Goal: Information Seeking & Learning: Learn about a topic

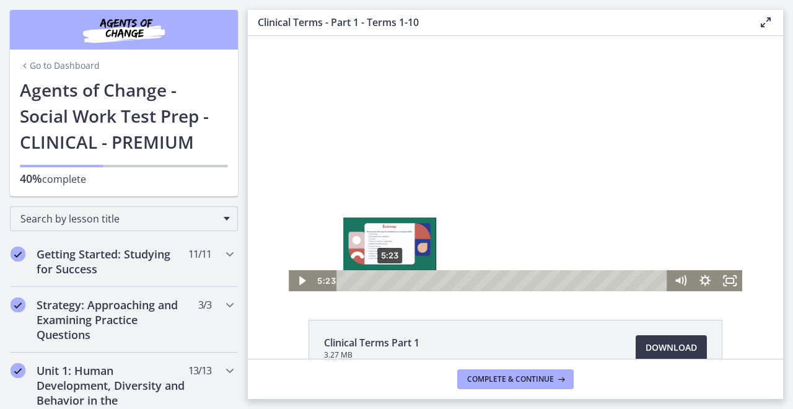
click at [386, 278] on div "5:23" at bounding box center [504, 280] width 316 height 21
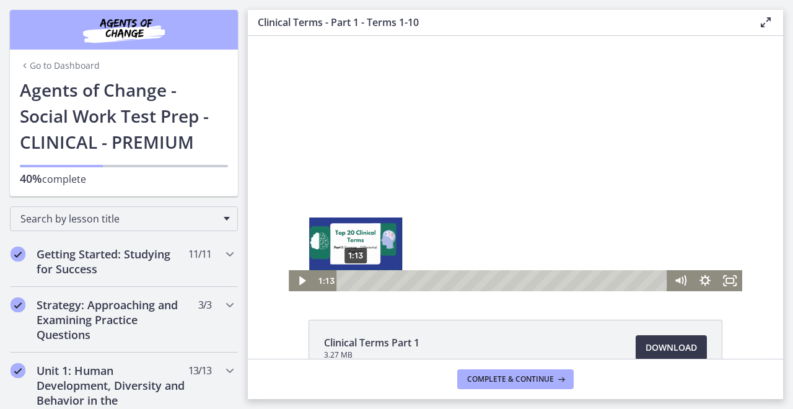
click at [351, 282] on div "1:13" at bounding box center [504, 280] width 316 height 21
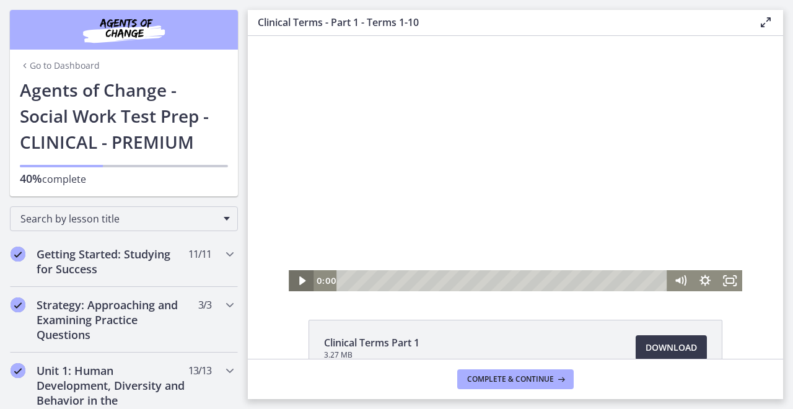
click at [299, 282] on icon "Play Video" at bounding box center [302, 280] width 6 height 9
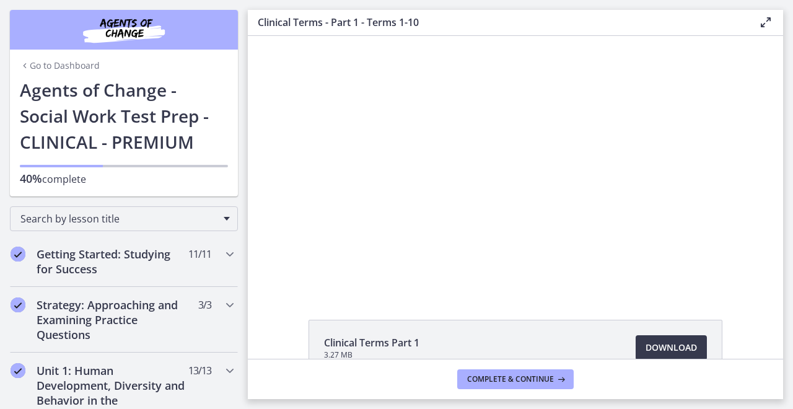
click at [738, 284] on div "Click for sound @keyframes VOLUME_SMALL_WAVE_FLASH { 0% { opacity: 0; } 33% { o…" at bounding box center [516, 163] width 536 height 255
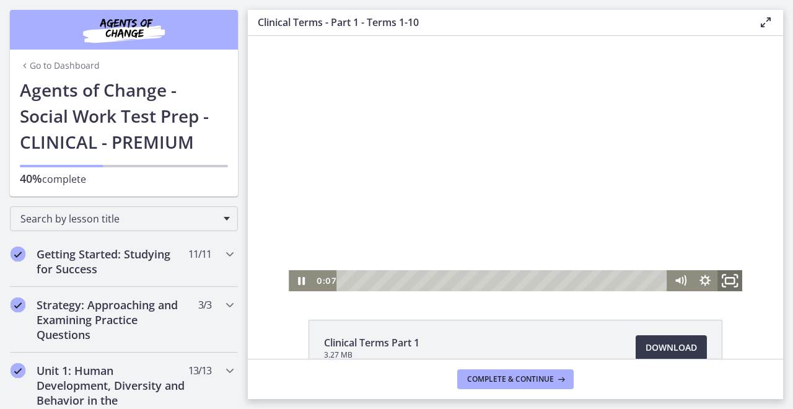
click at [730, 283] on rect "Fullscreen" at bounding box center [730, 281] width 9 height 6
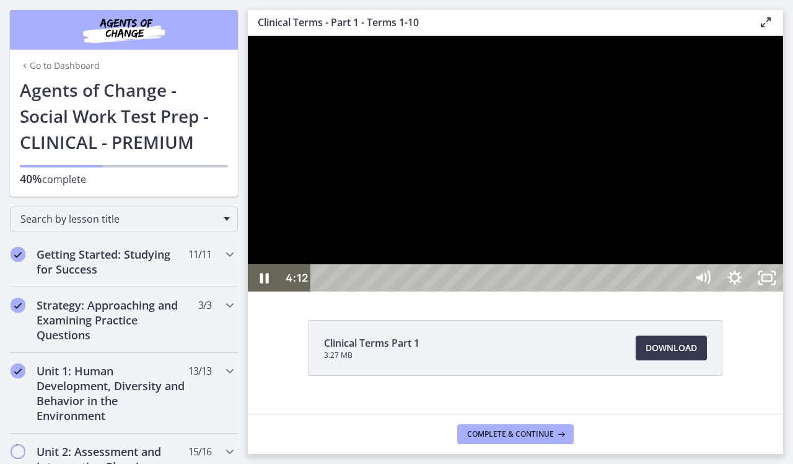
click at [783, 248] on div at bounding box center [516, 163] width 536 height 255
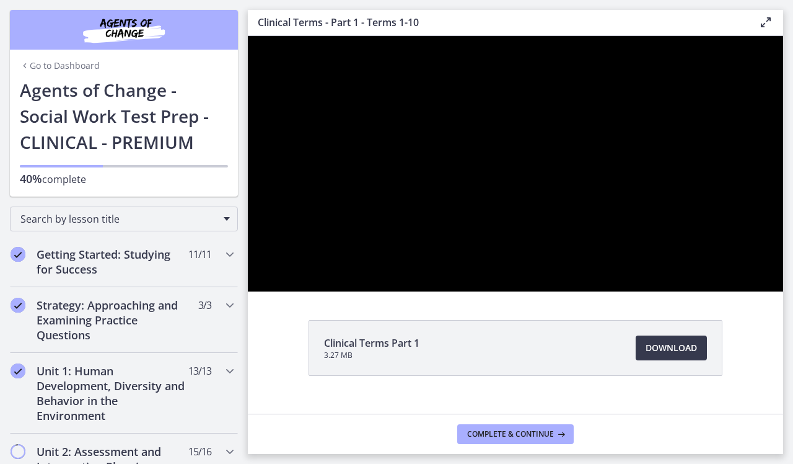
click at [248, 36] on button "Play Video: ccjl4v0pjrbhd9mqlfo0.mp4" at bounding box center [248, 36] width 1 height 1
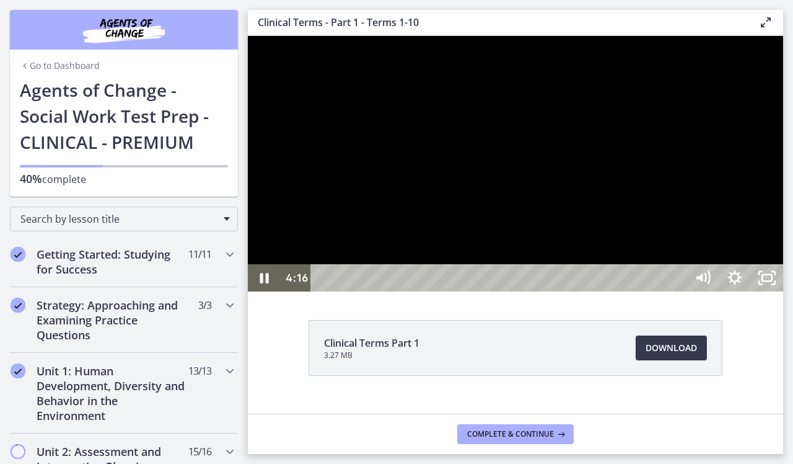
click at [783, 152] on div at bounding box center [516, 163] width 536 height 255
click at [783, 126] on div at bounding box center [516, 163] width 536 height 255
click at [783, 159] on div at bounding box center [516, 163] width 536 height 255
